Goal: Task Accomplishment & Management: Manage account settings

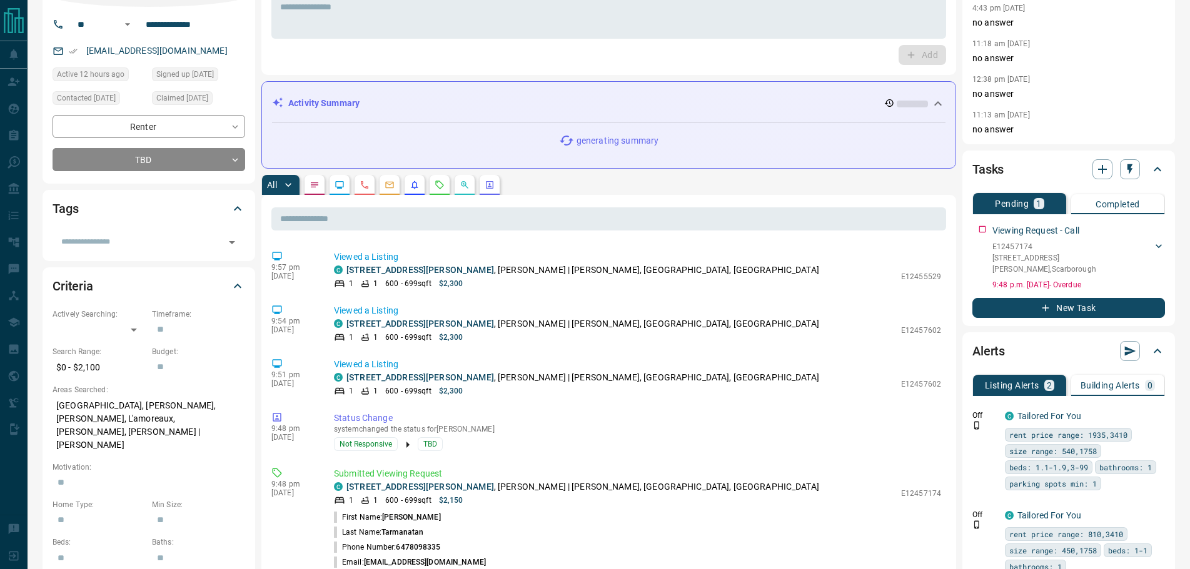
scroll to position [125, 0]
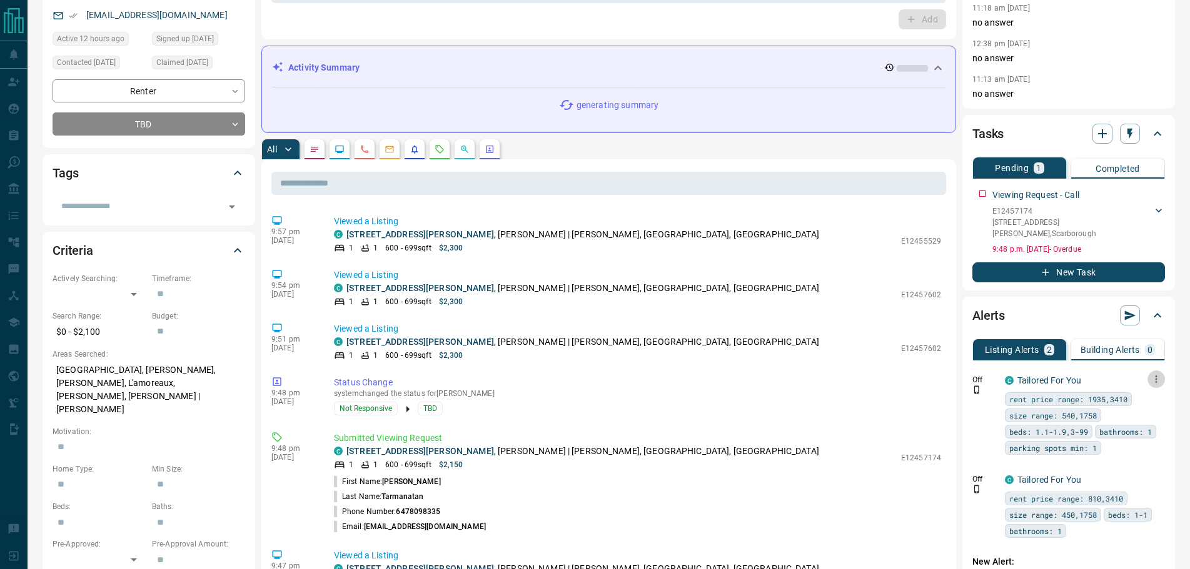
click at [1154, 374] on icon "button" at bounding box center [1155, 379] width 11 height 11
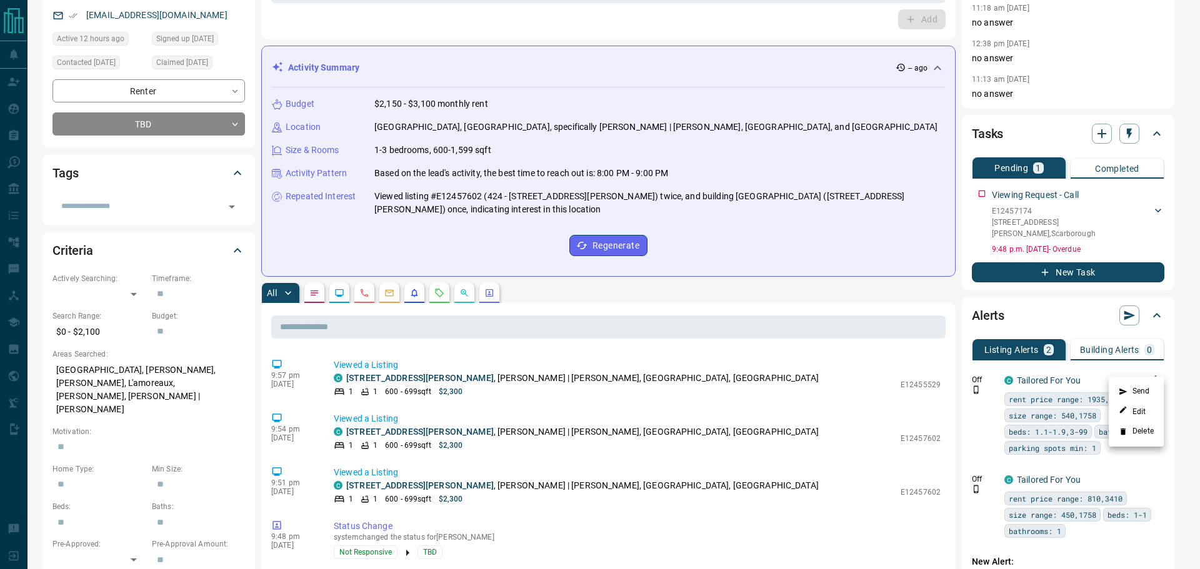
click at [1140, 430] on li "Delete" at bounding box center [1136, 432] width 55 height 20
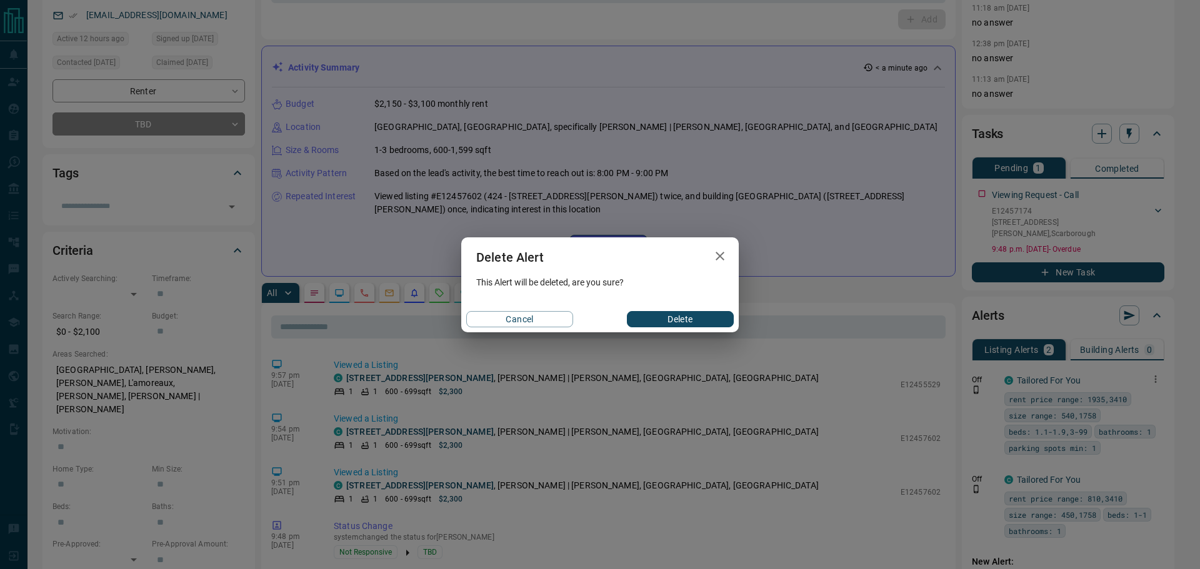
click at [699, 321] on button "Delete" at bounding box center [680, 319] width 107 height 16
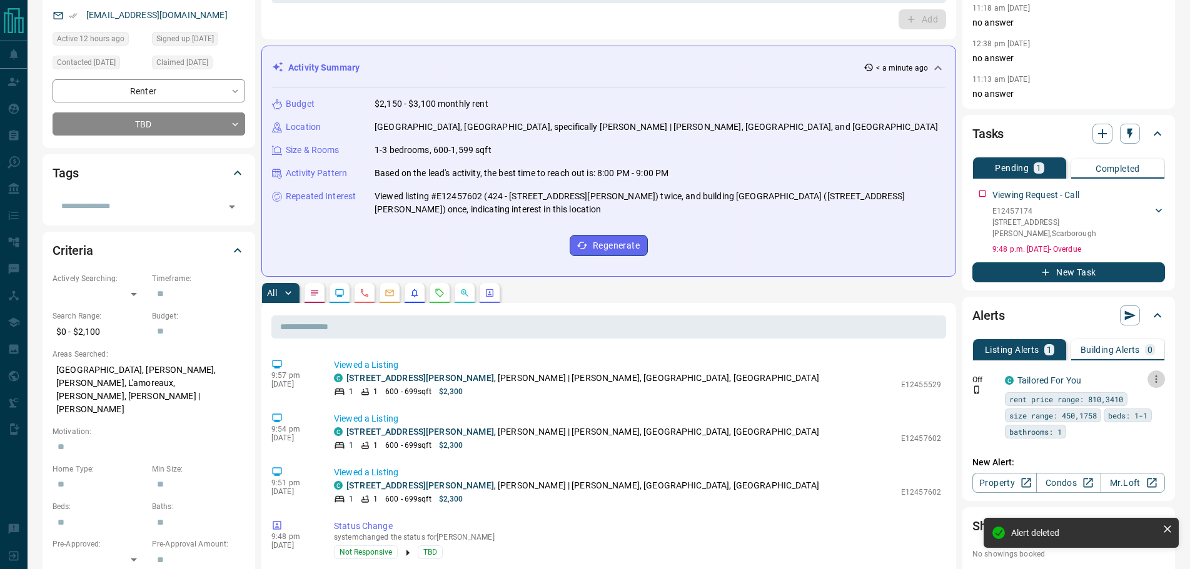
click at [1158, 374] on icon "button" at bounding box center [1155, 379] width 11 height 11
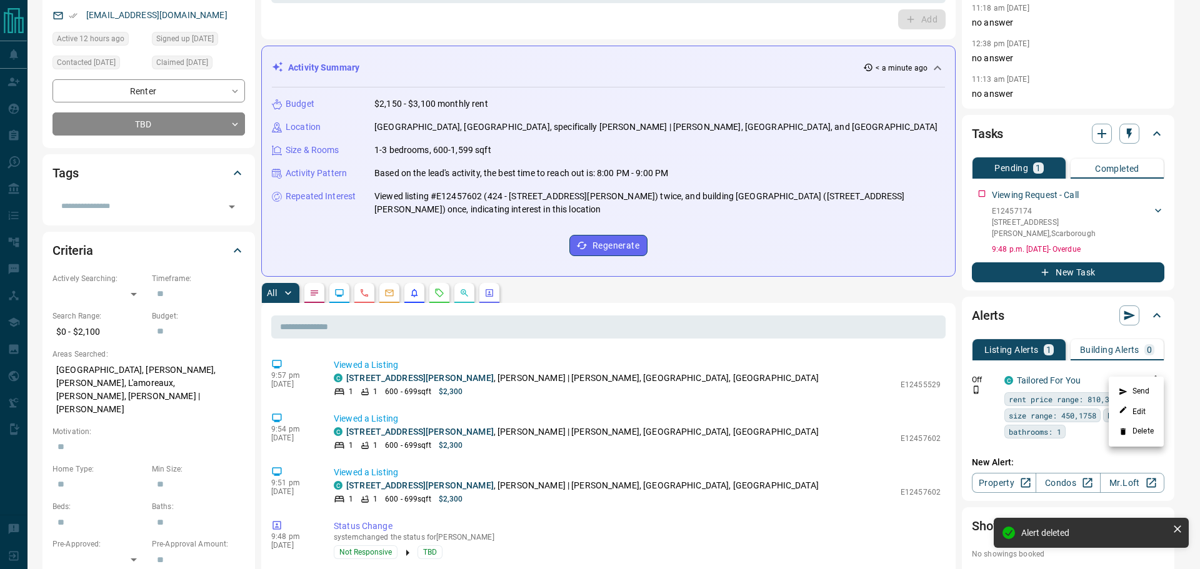
click at [1138, 428] on li "Delete" at bounding box center [1136, 432] width 55 height 20
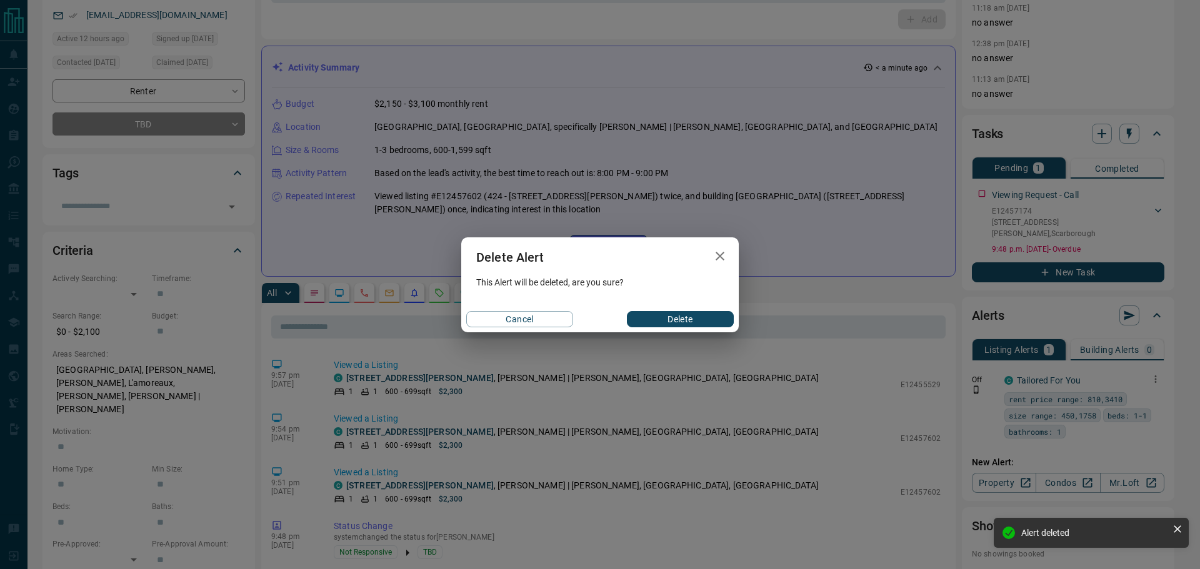
click at [674, 319] on button "Delete" at bounding box center [680, 319] width 107 height 16
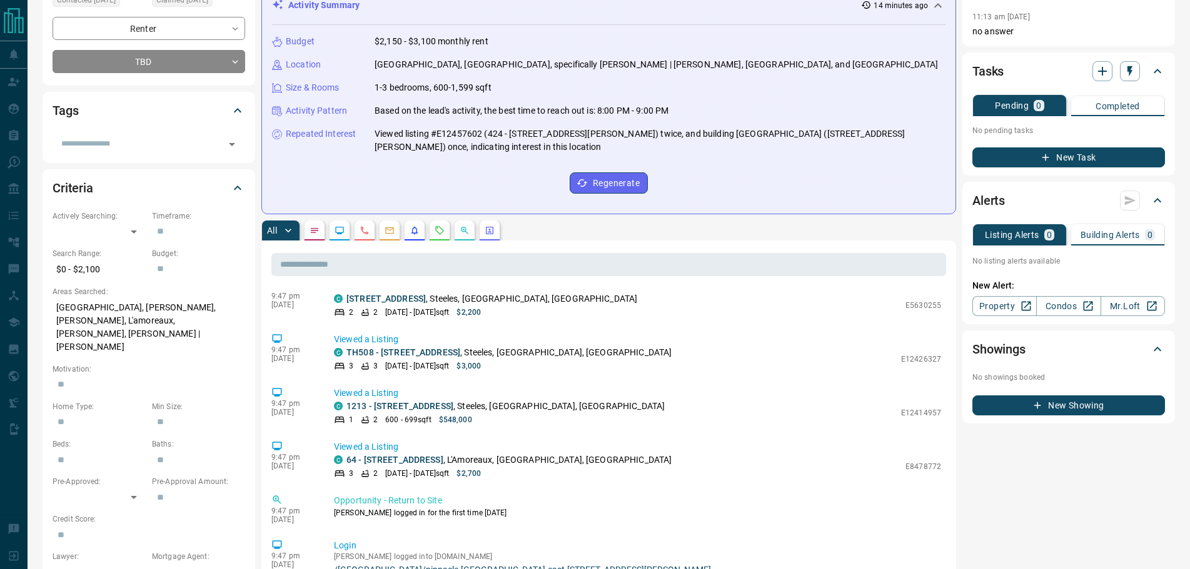
scroll to position [1170, 0]
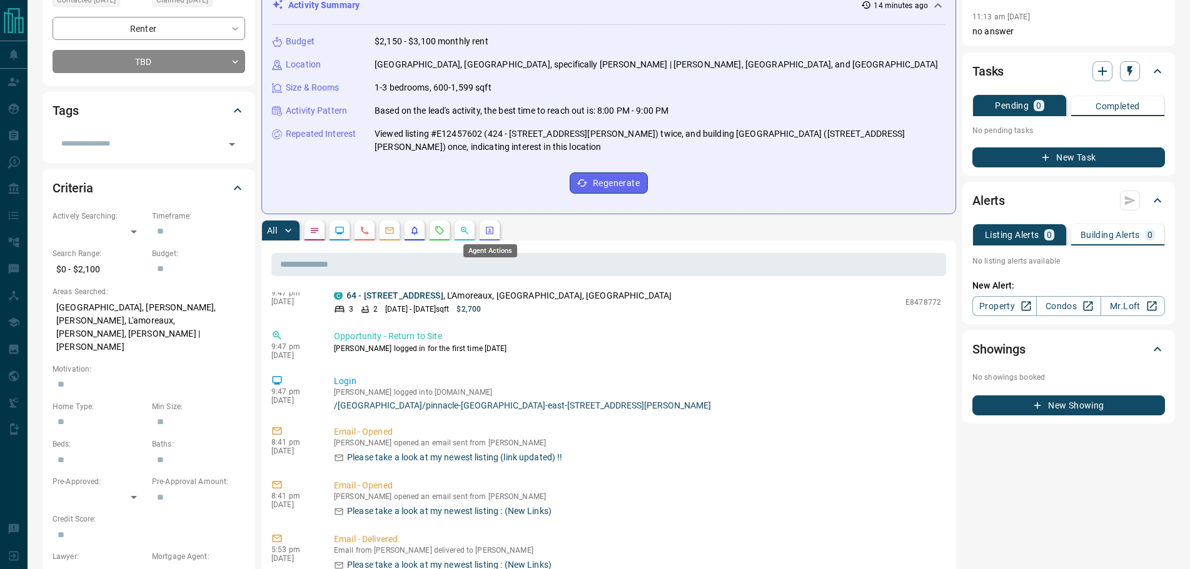
click at [487, 233] on icon "Agent Actions" at bounding box center [490, 231] width 8 height 8
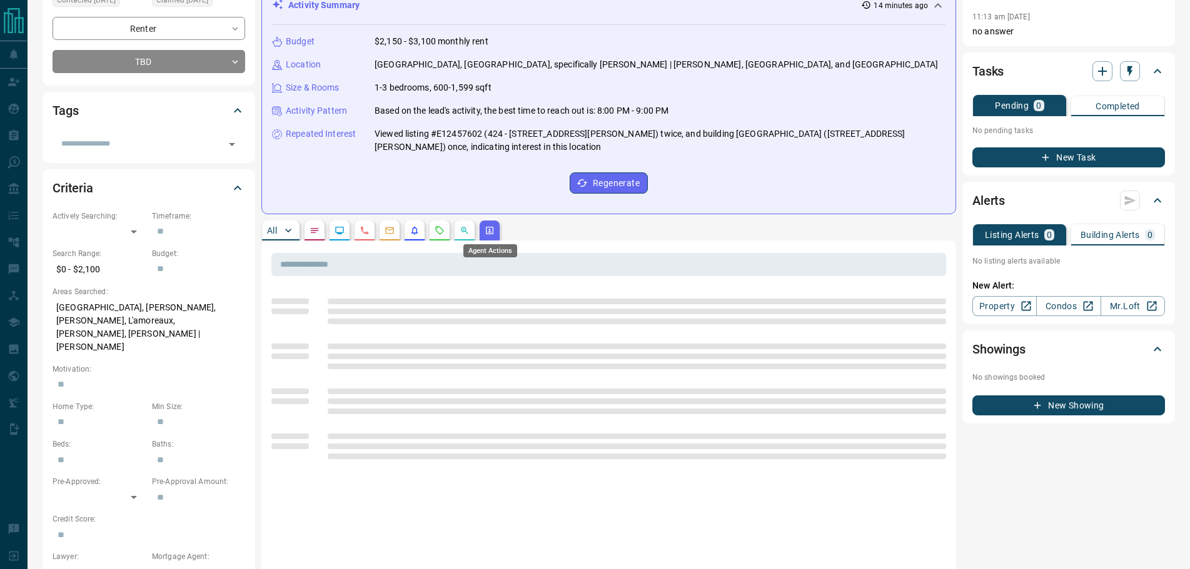
scroll to position [0, 0]
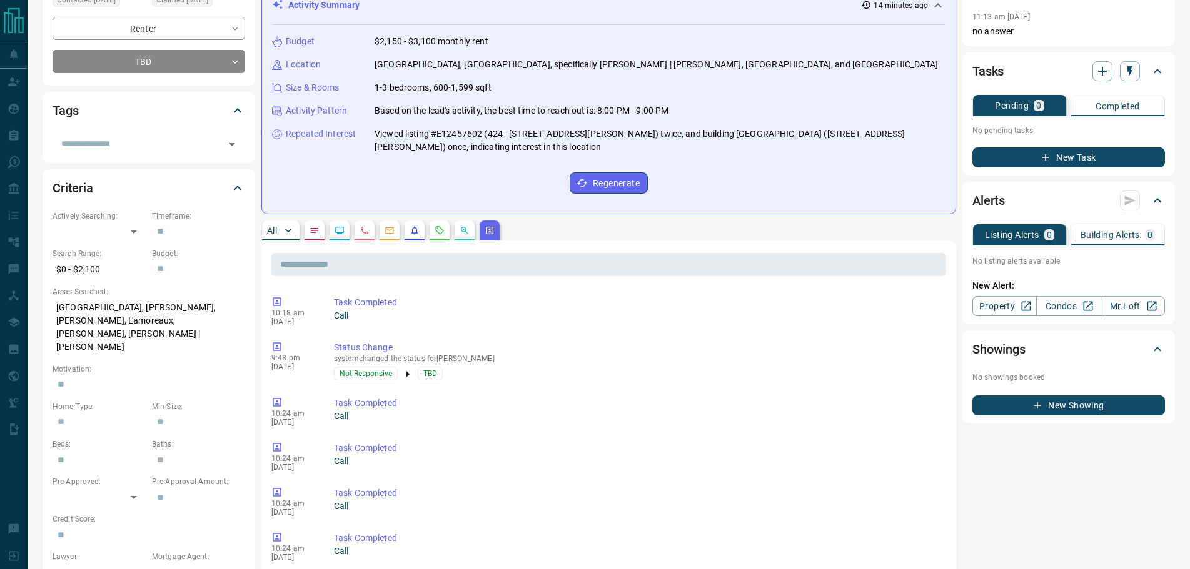
click at [275, 224] on button "All" at bounding box center [281, 231] width 38 height 20
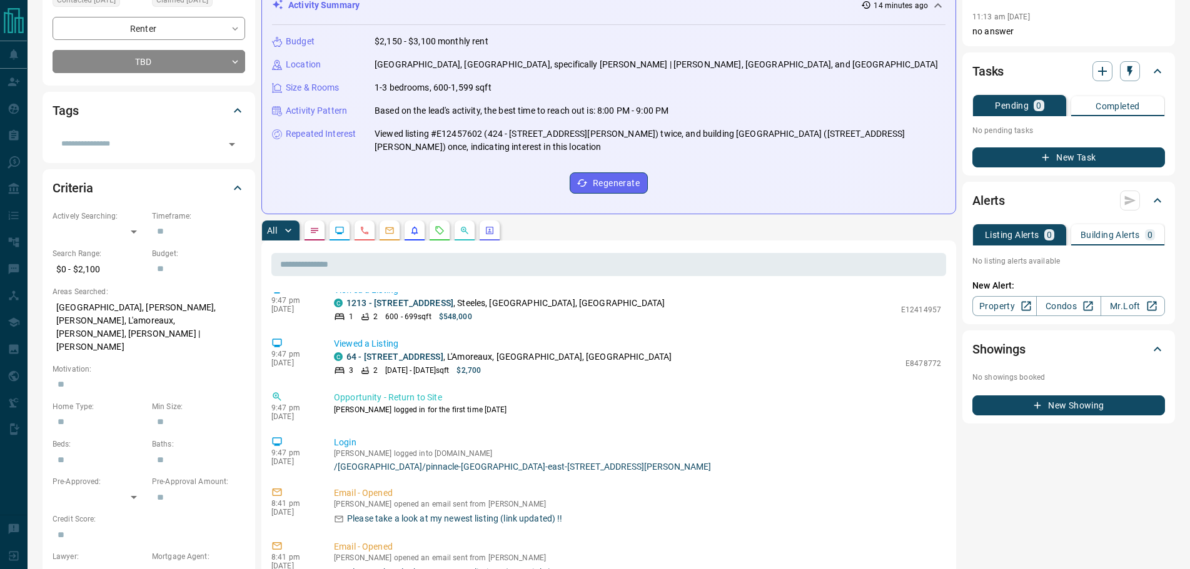
scroll to position [1108, 0]
click at [504, 229] on div "All" at bounding box center [608, 231] width 694 height 20
click at [494, 230] on icon "Agent Actions" at bounding box center [489, 231] width 10 height 10
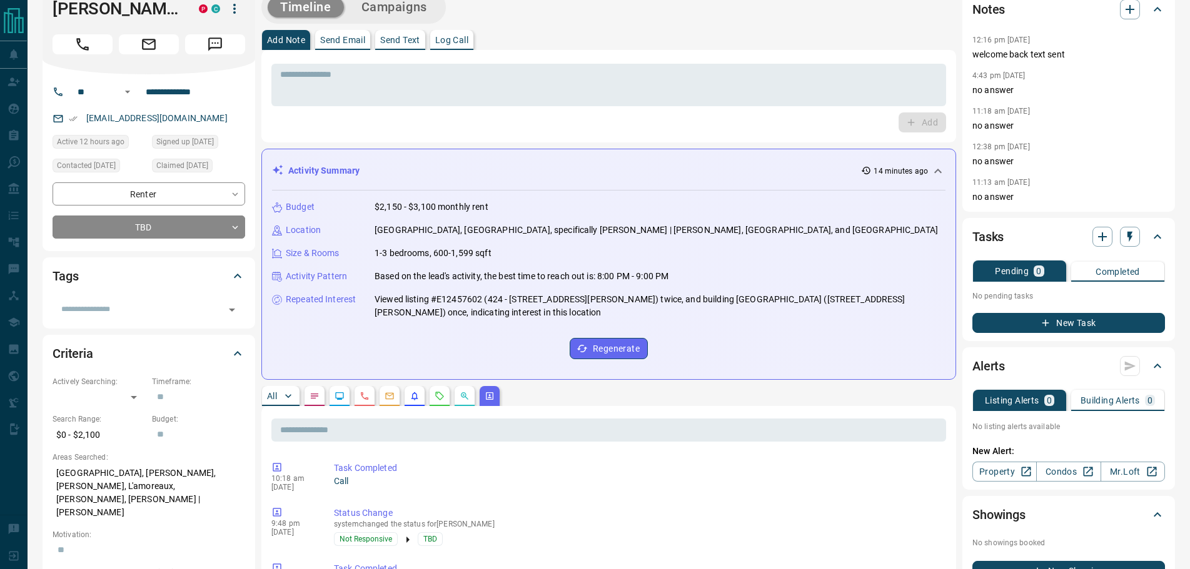
scroll to position [0, 0]
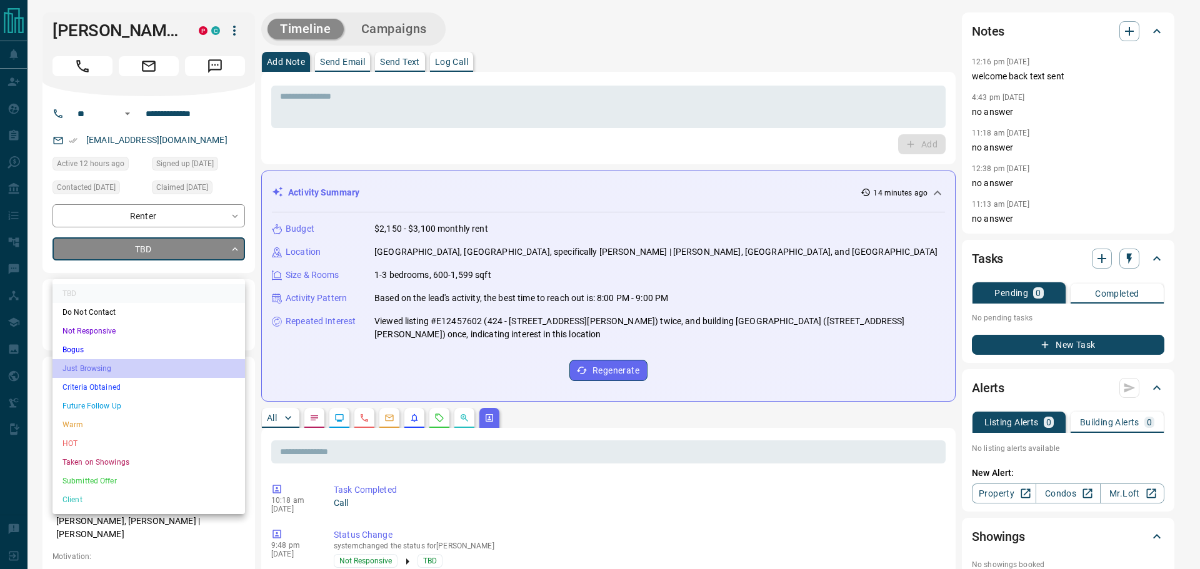
click at [91, 367] on li "Just Browsing" at bounding box center [149, 368] width 193 height 19
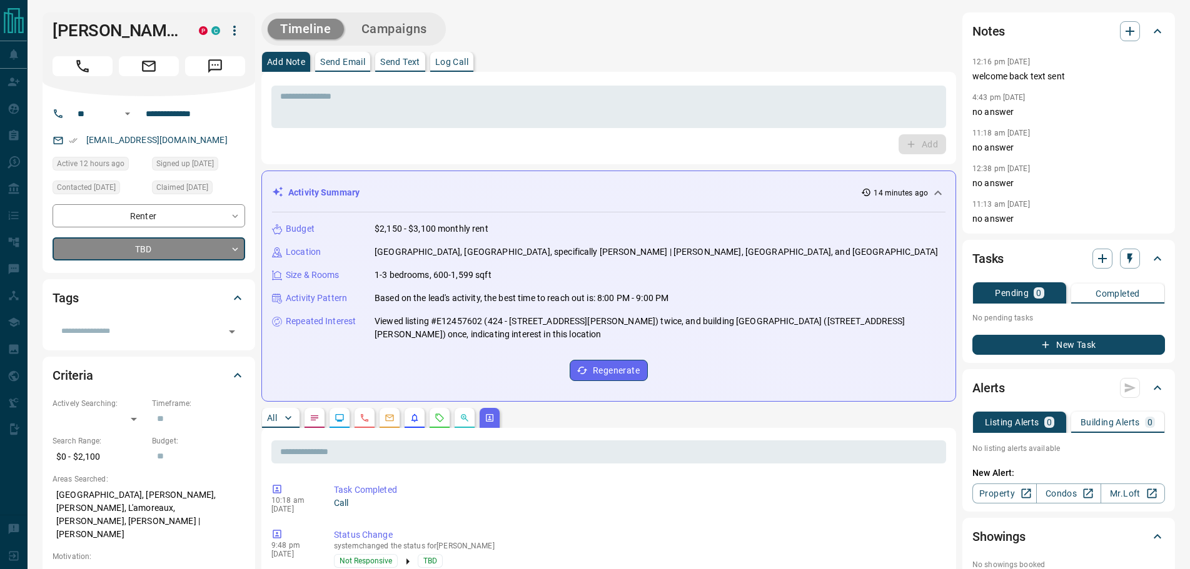
type input "*"
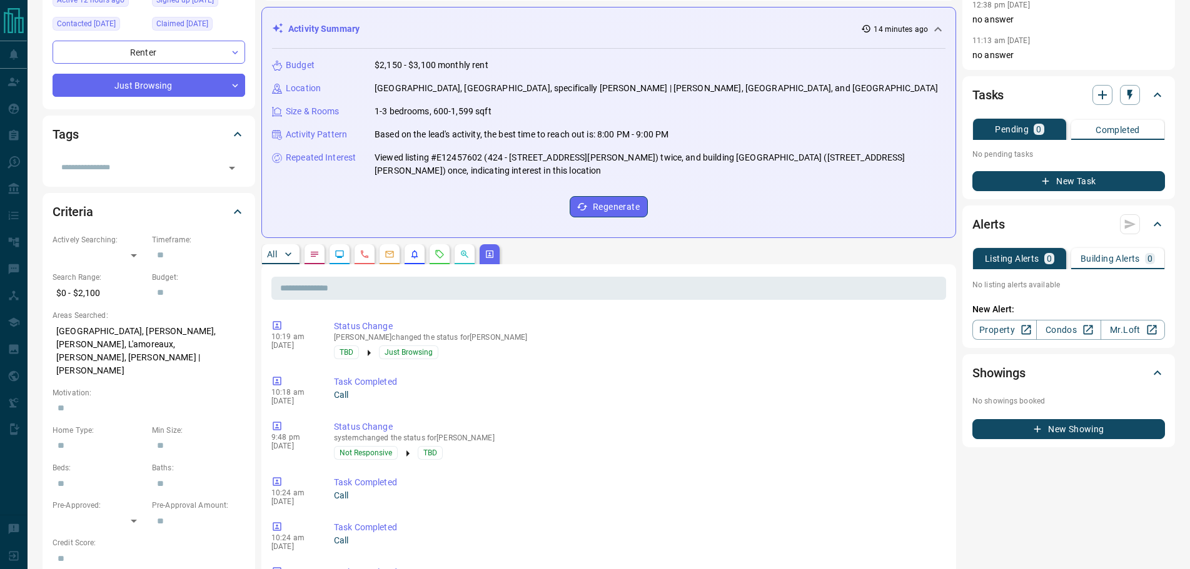
scroll to position [188, 0]
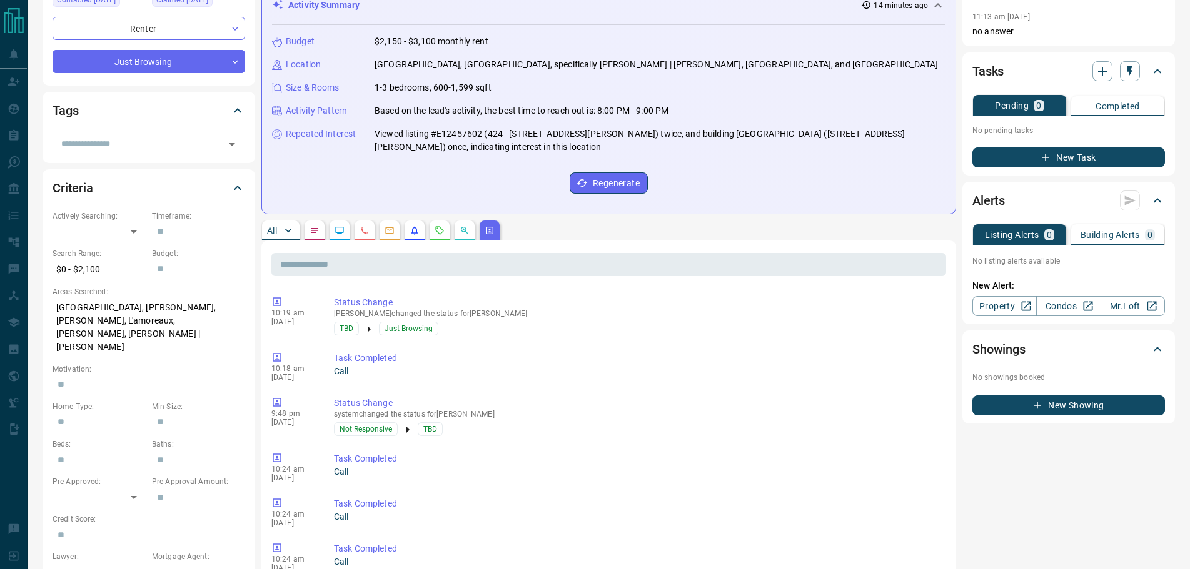
click at [268, 228] on p "All" at bounding box center [272, 230] width 10 height 9
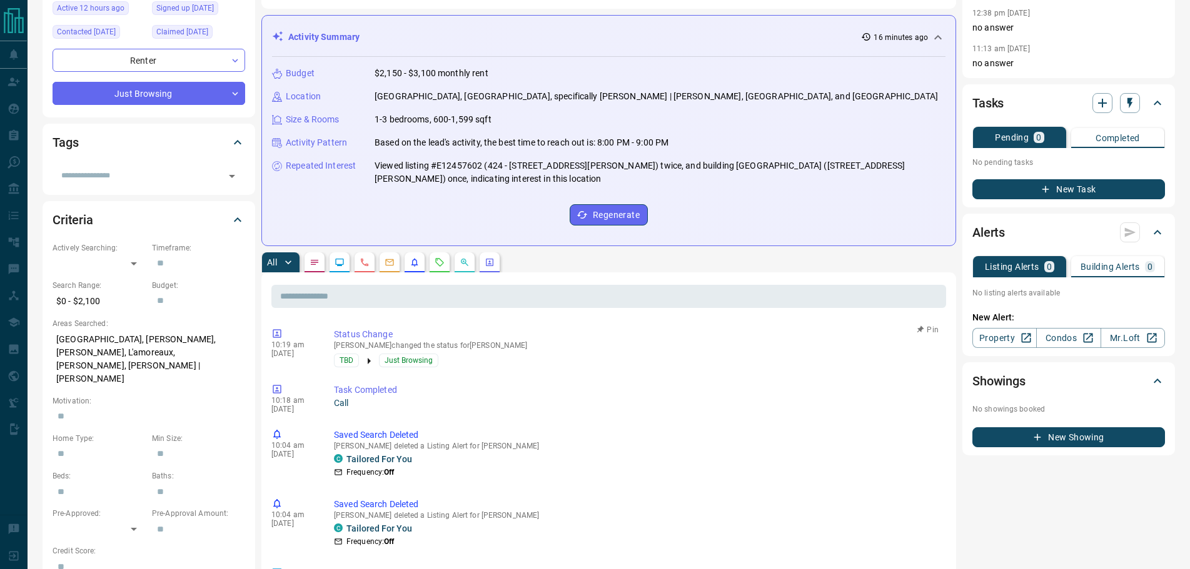
scroll to position [0, 0]
